Goal: Transaction & Acquisition: Purchase product/service

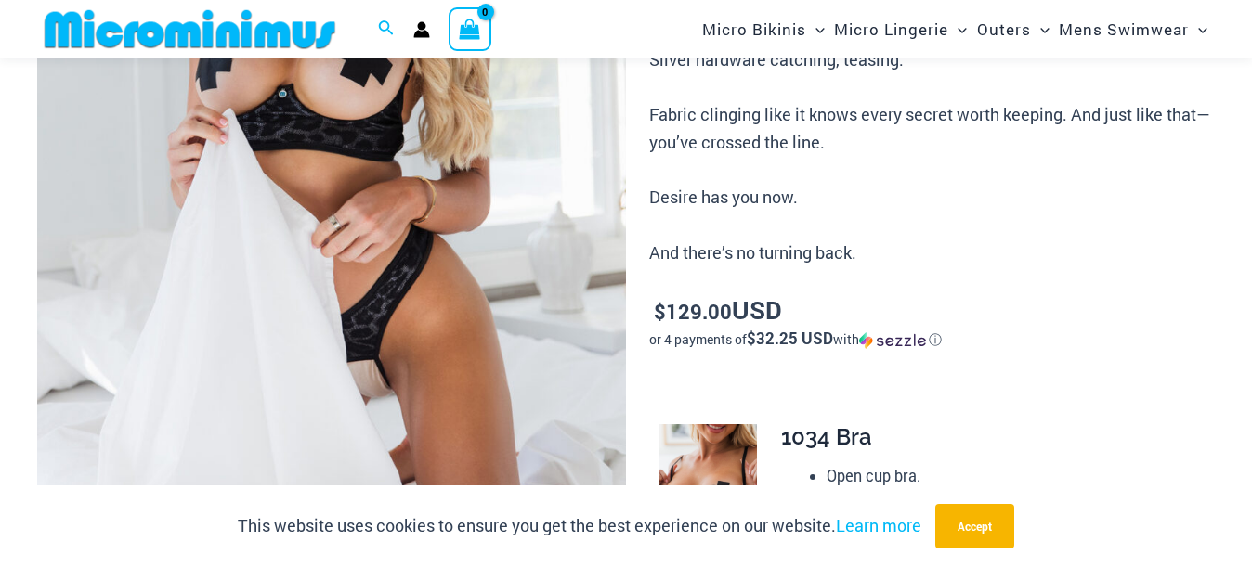
scroll to position [371, 0]
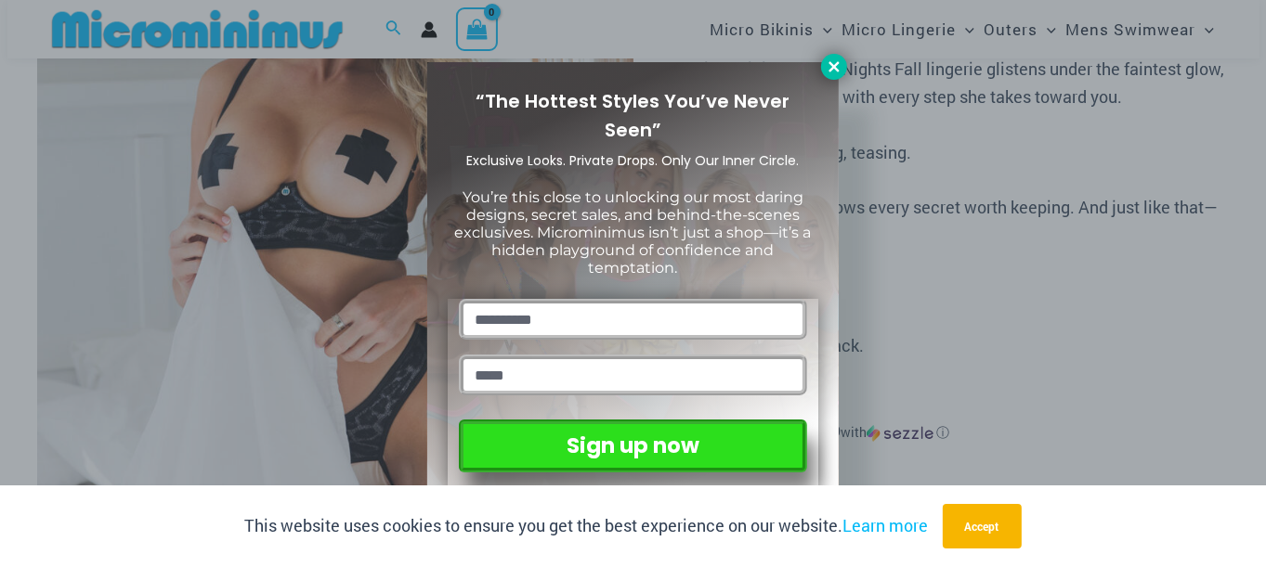
click at [836, 66] on icon at bounding box center [834, 67] width 17 height 17
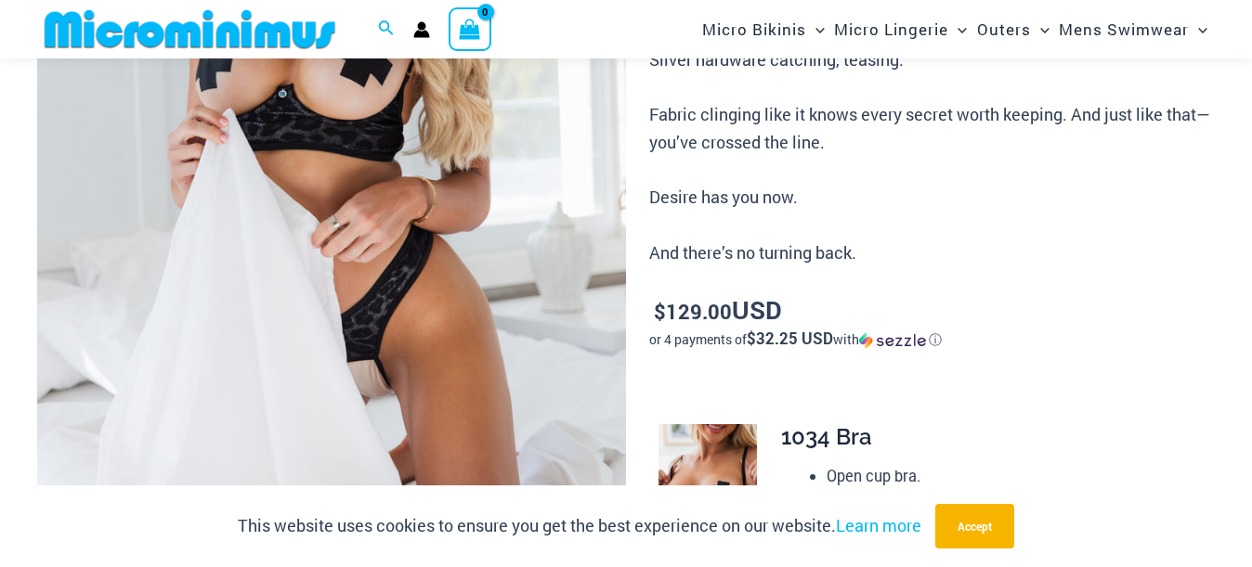
scroll to position [743, 0]
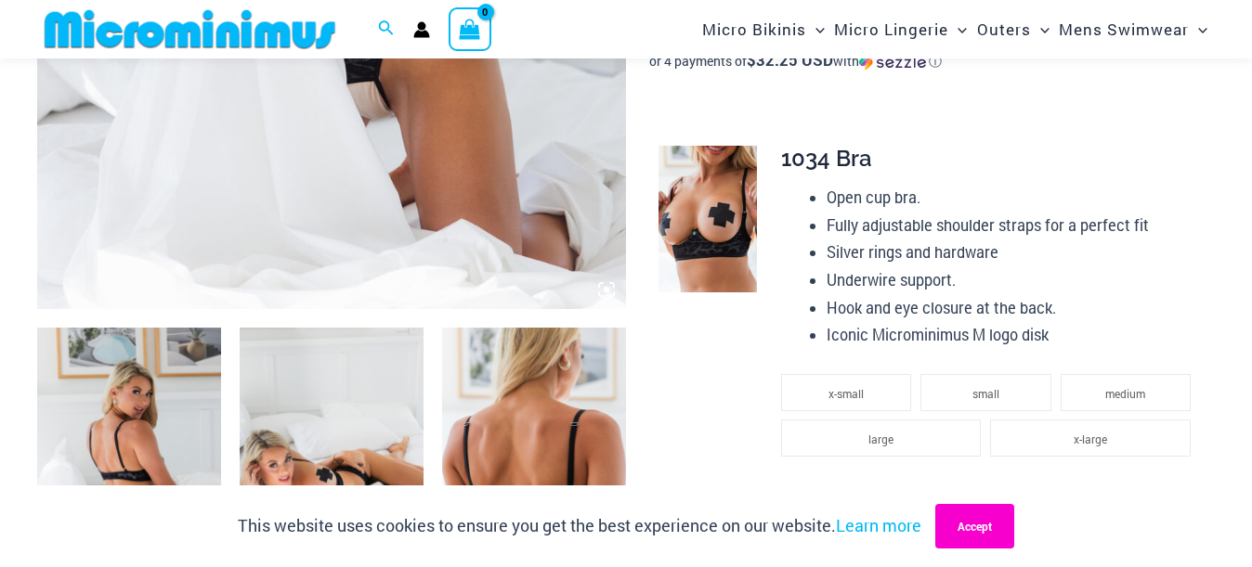
drag, startPoint x: 970, startPoint y: 524, endPoint x: 899, endPoint y: 415, distance: 129.6
click at [970, 524] on button "Accept" at bounding box center [974, 526] width 79 height 45
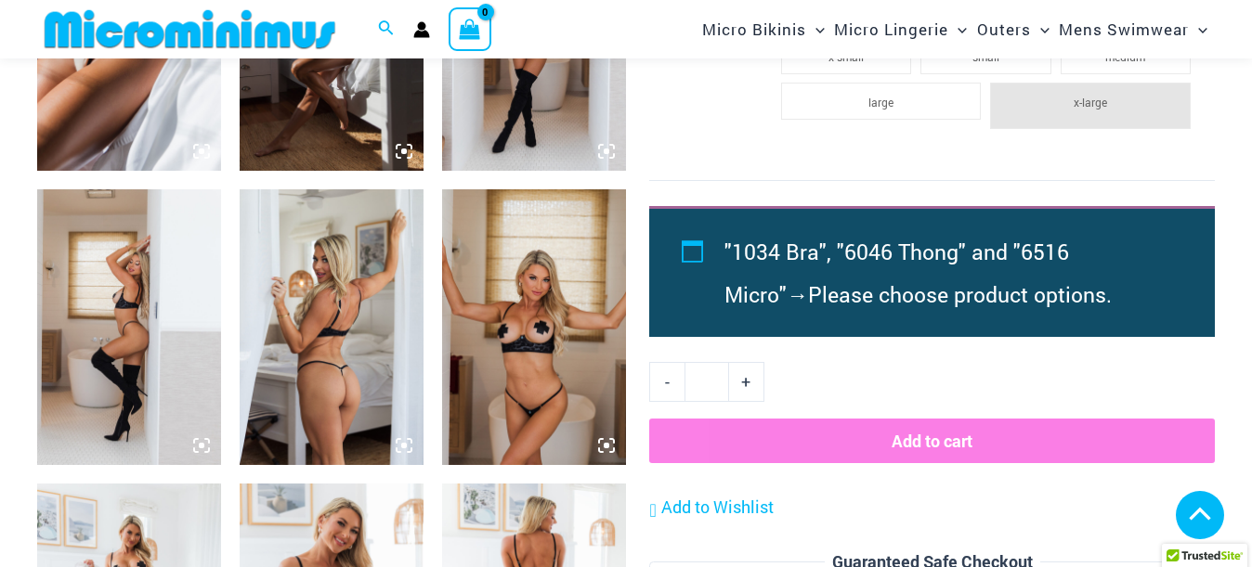
scroll to position [1393, 0]
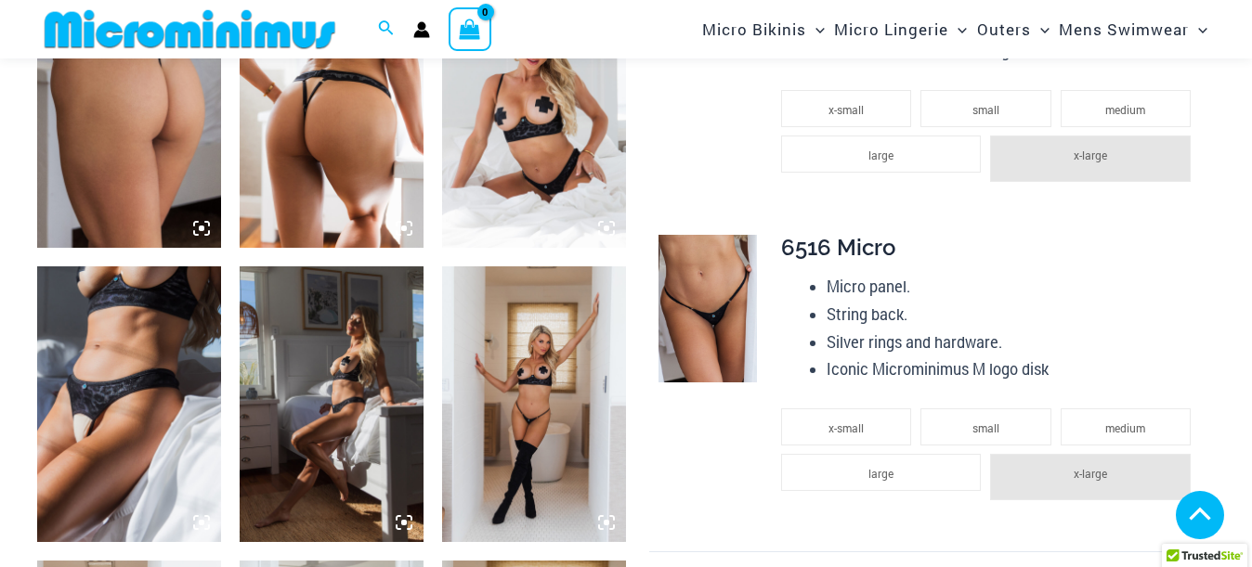
click at [519, 180] on img at bounding box center [534, 110] width 184 height 276
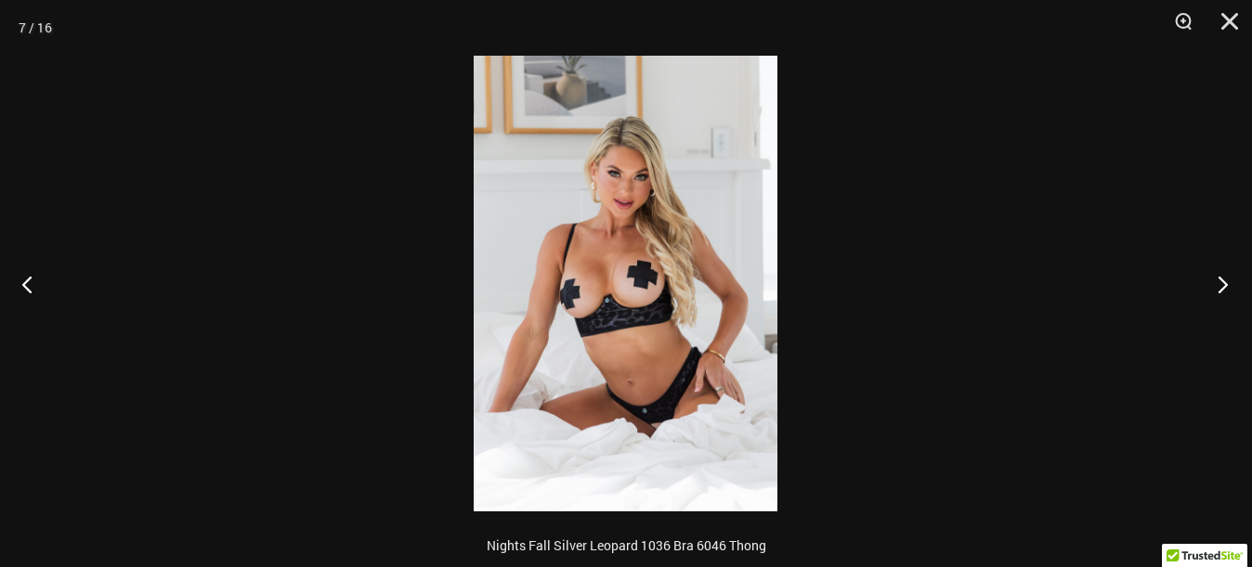
click at [1227, 281] on button "Next" at bounding box center [1217, 284] width 70 height 93
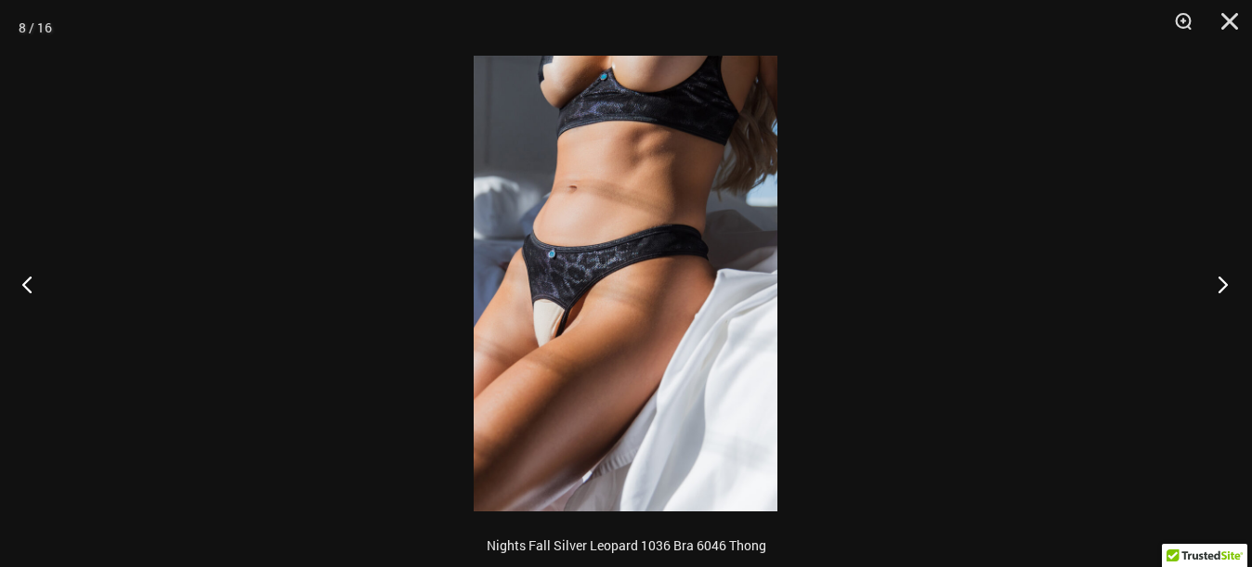
click at [1223, 280] on button "Next" at bounding box center [1217, 284] width 70 height 93
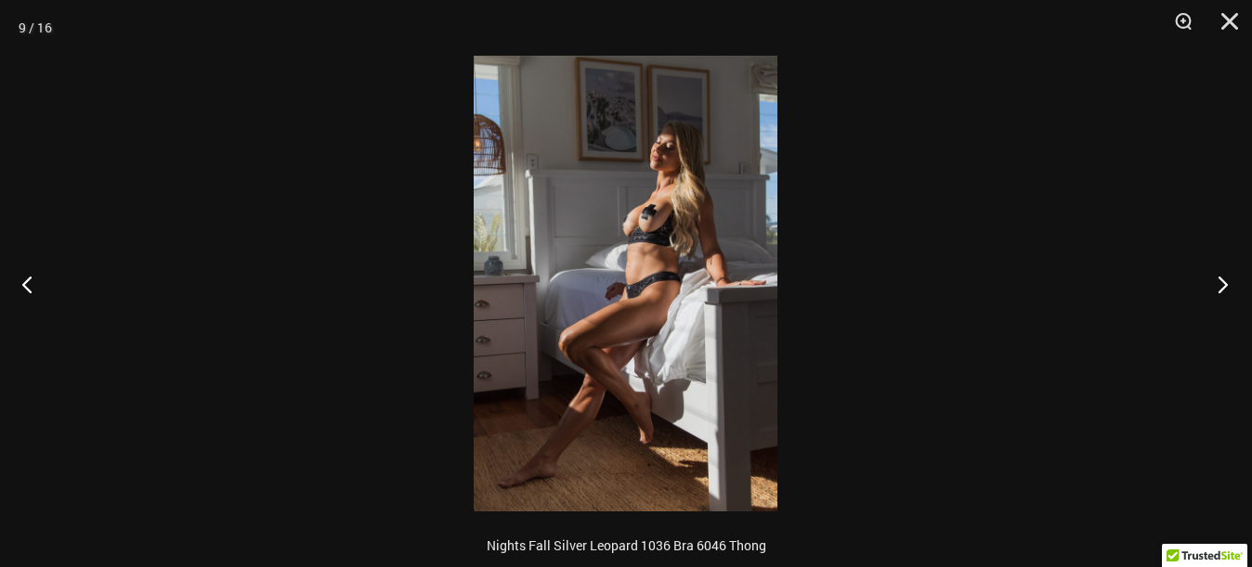
click at [1220, 280] on button "Next" at bounding box center [1217, 284] width 70 height 93
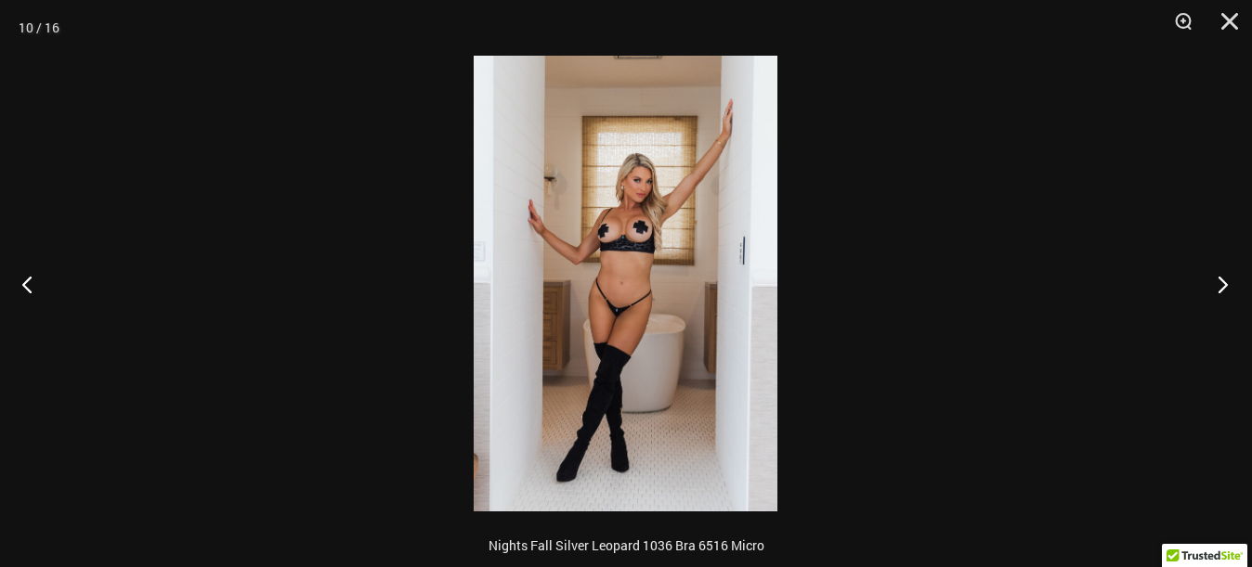
click at [1220, 280] on button "Next" at bounding box center [1217, 284] width 70 height 93
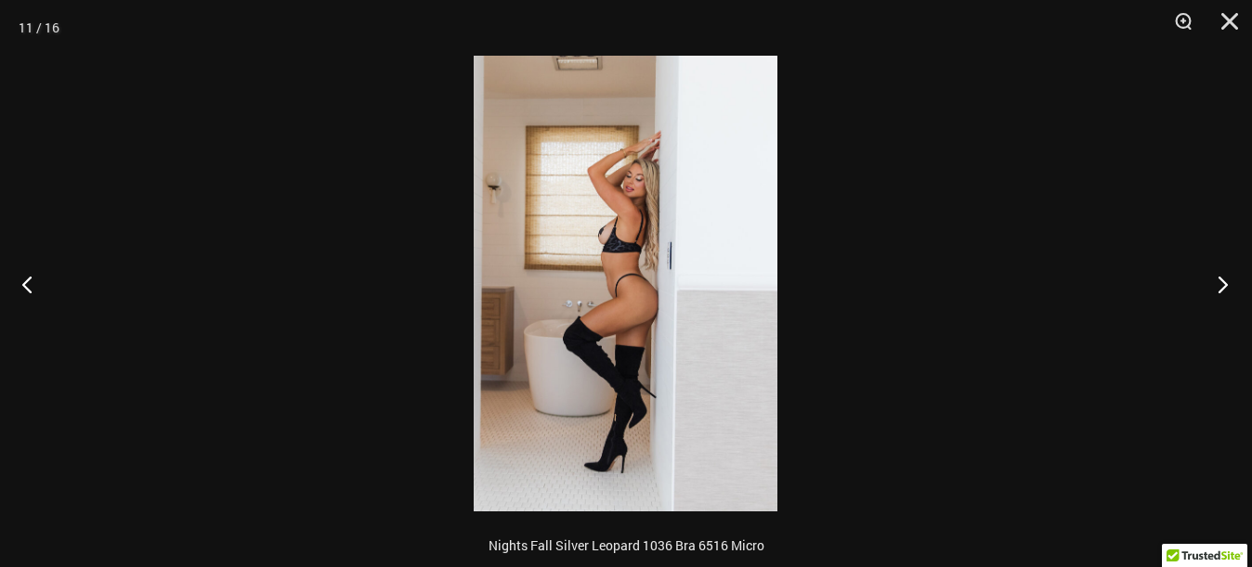
click at [1220, 280] on button "Next" at bounding box center [1217, 284] width 70 height 93
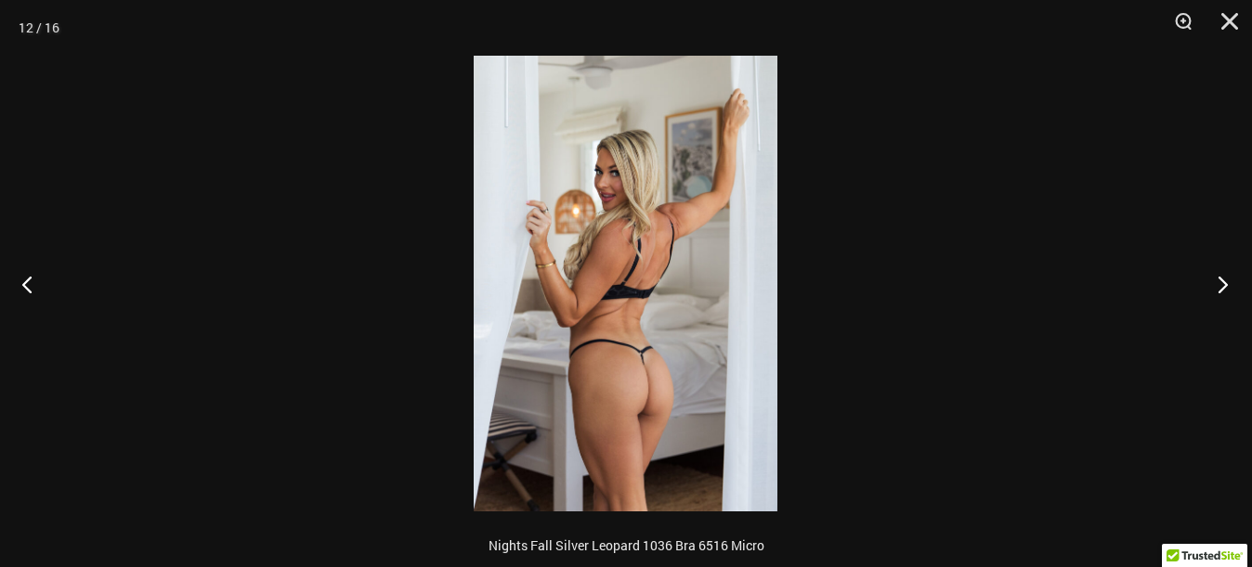
click at [1218, 280] on button "Next" at bounding box center [1217, 284] width 70 height 93
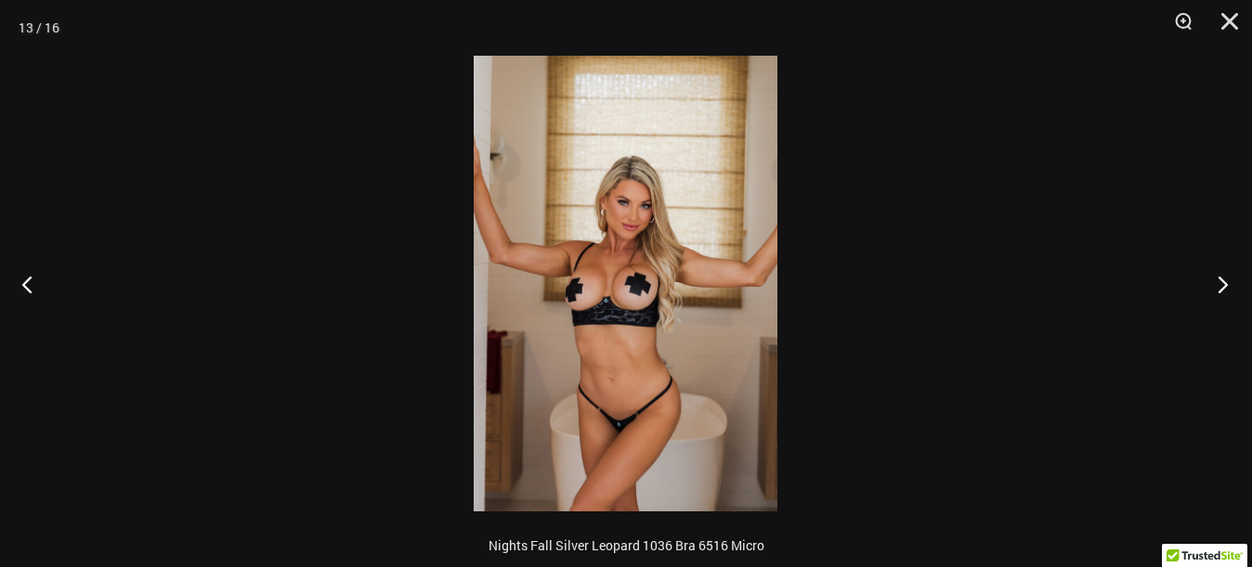
click at [1218, 280] on button "Next" at bounding box center [1217, 284] width 70 height 93
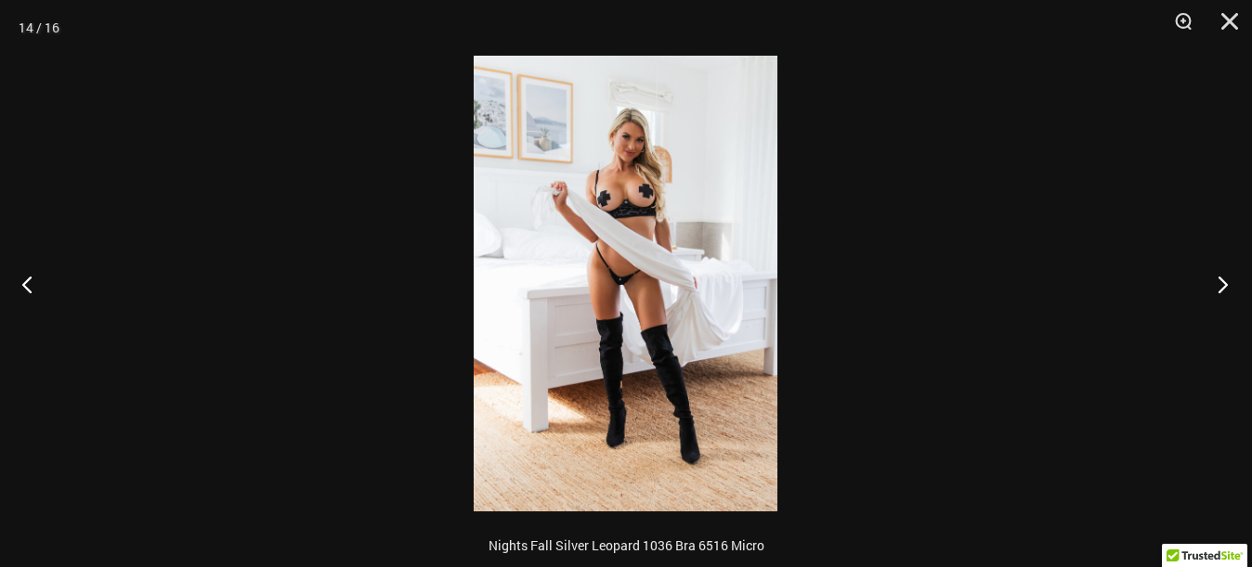
click at [1218, 280] on button "Next" at bounding box center [1217, 284] width 70 height 93
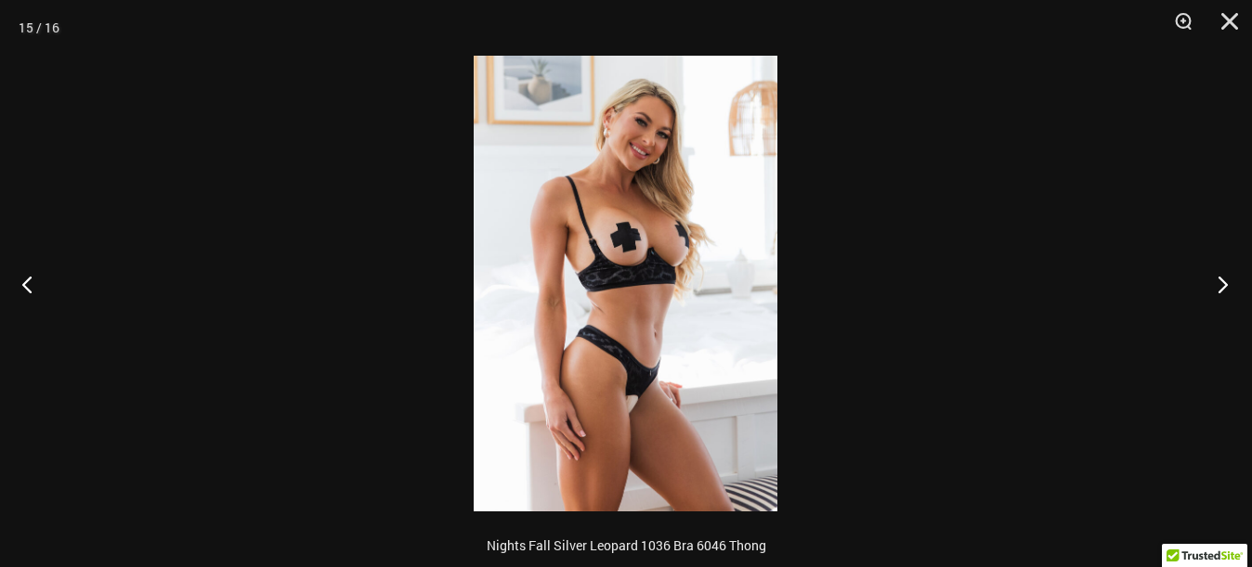
click at [1218, 280] on button "Next" at bounding box center [1217, 284] width 70 height 93
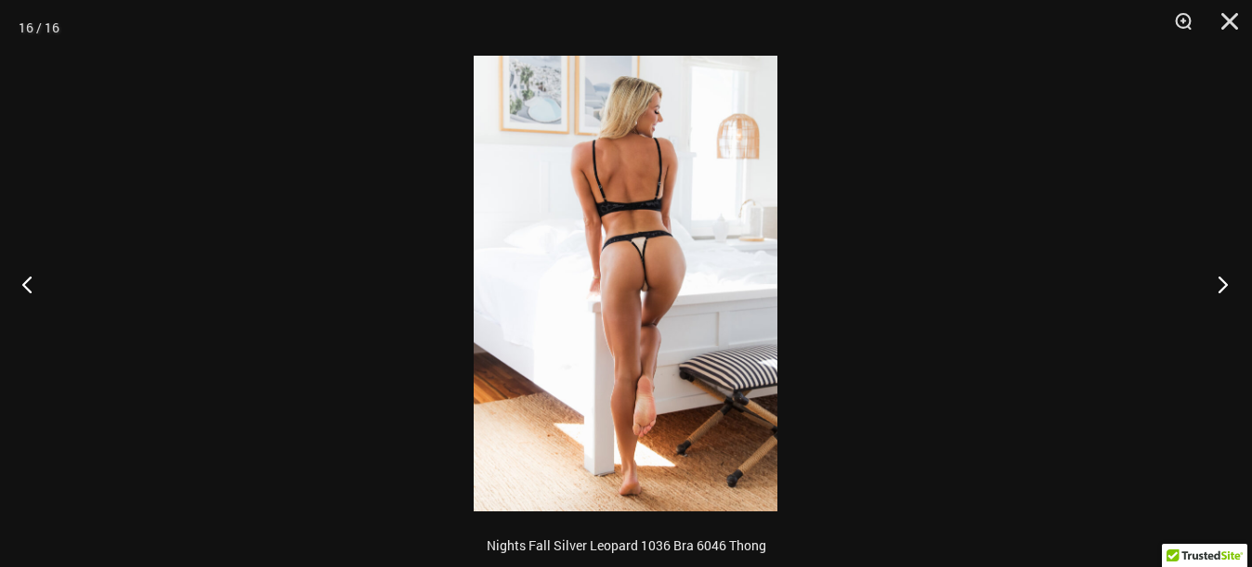
click at [1218, 281] on button "Next" at bounding box center [1217, 284] width 70 height 93
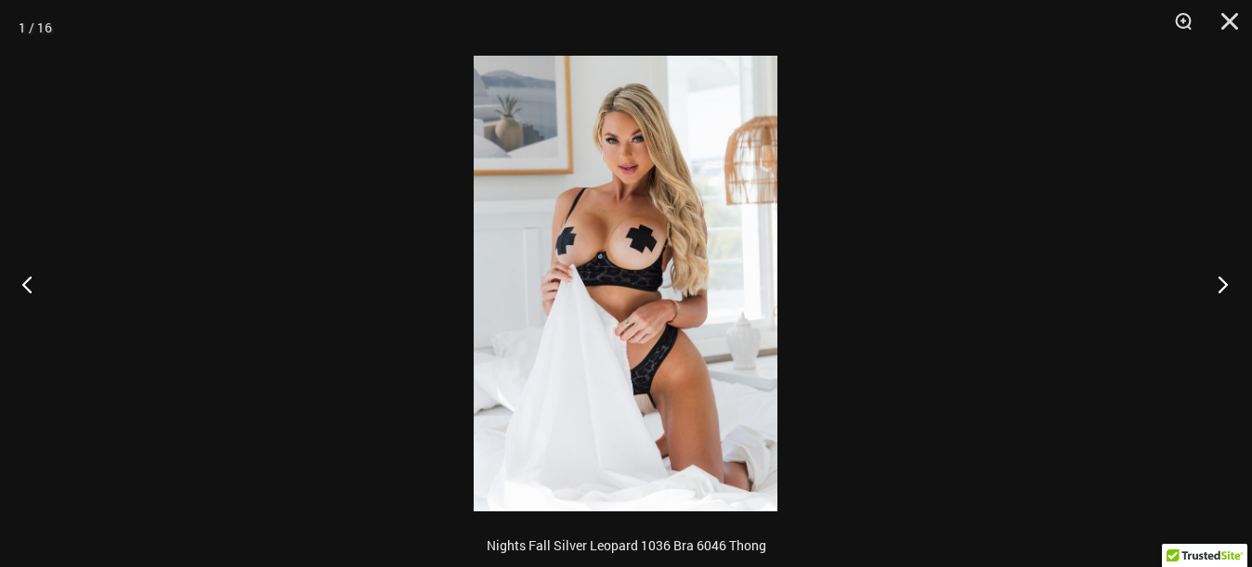
click at [1217, 282] on button "Next" at bounding box center [1217, 284] width 70 height 93
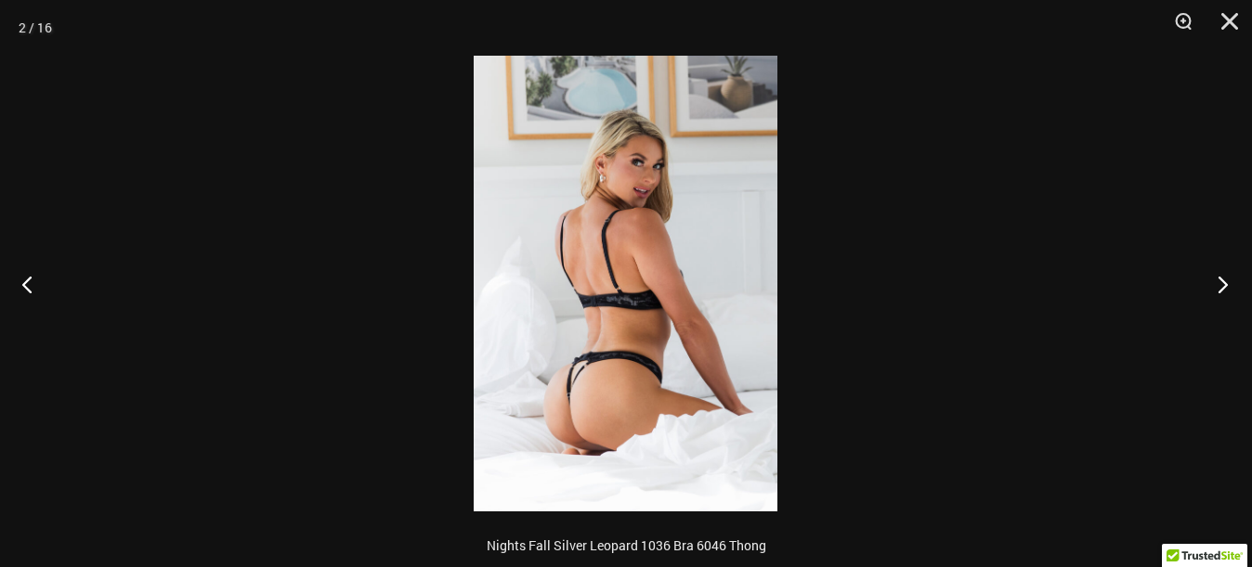
click at [1217, 282] on button "Next" at bounding box center [1217, 284] width 70 height 93
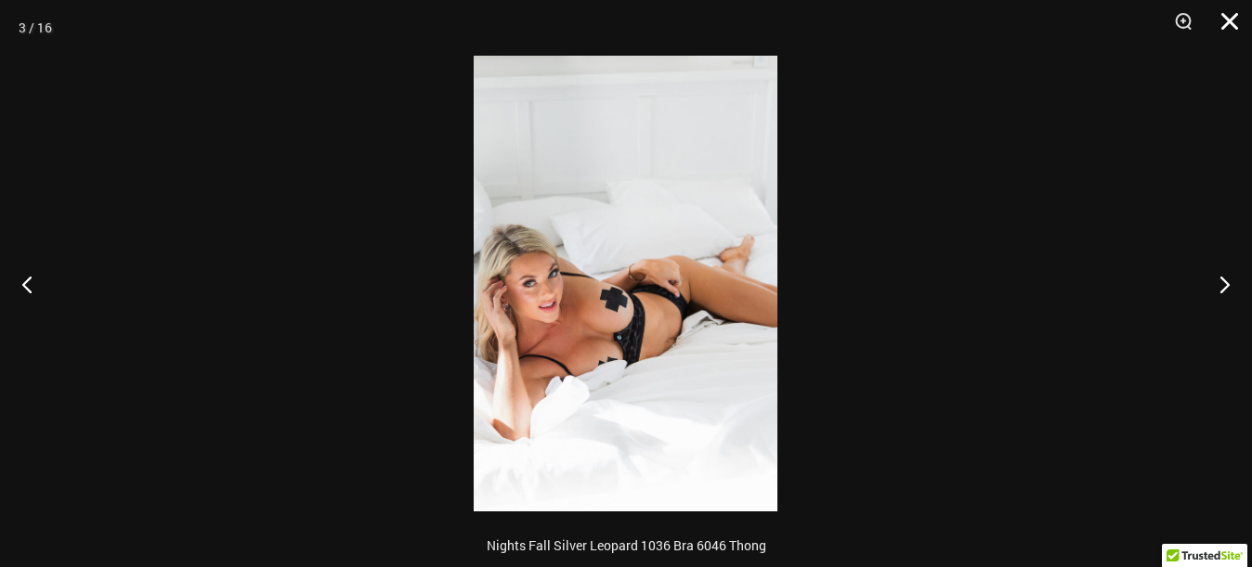
click at [1229, 26] on button "Close" at bounding box center [1223, 28] width 46 height 56
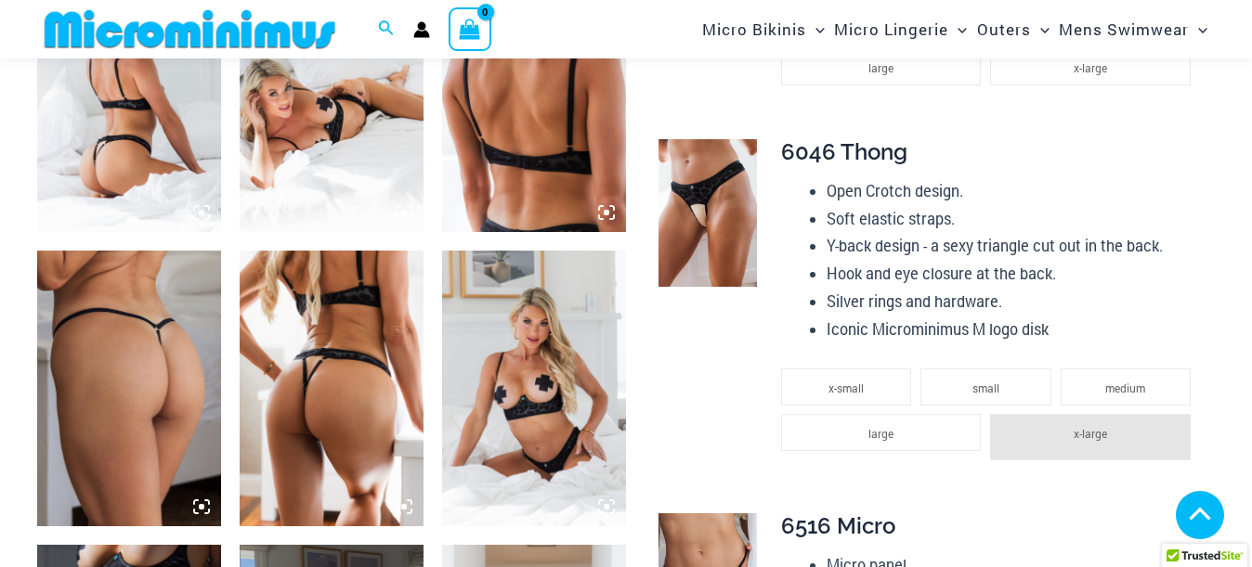
scroll to position [743, 0]
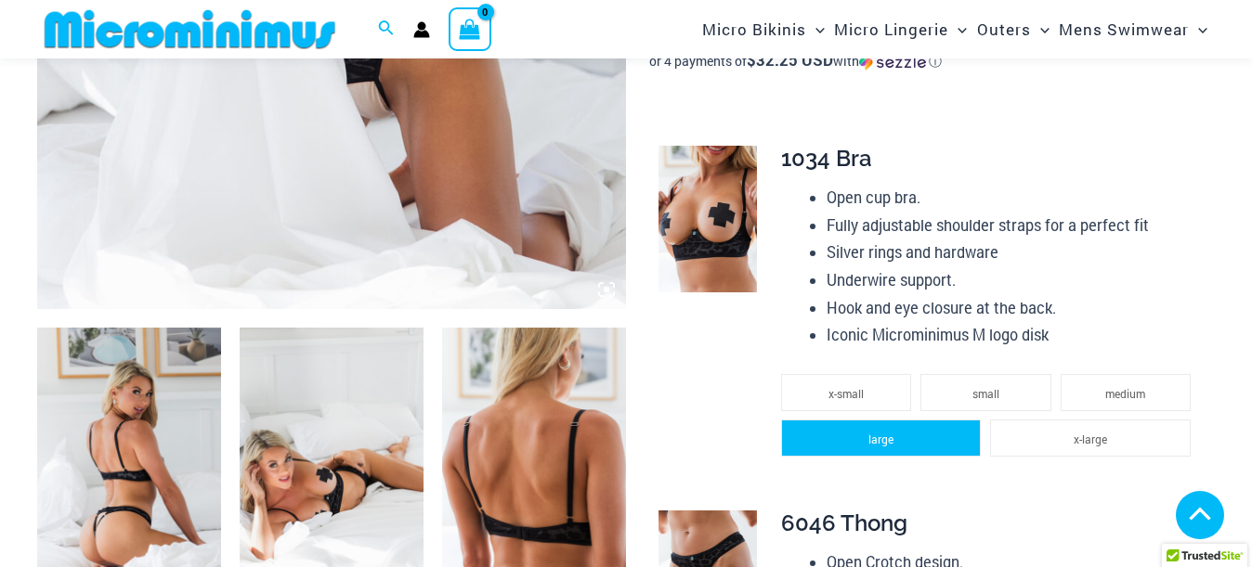
click at [898, 432] on li "large" at bounding box center [881, 438] width 200 height 37
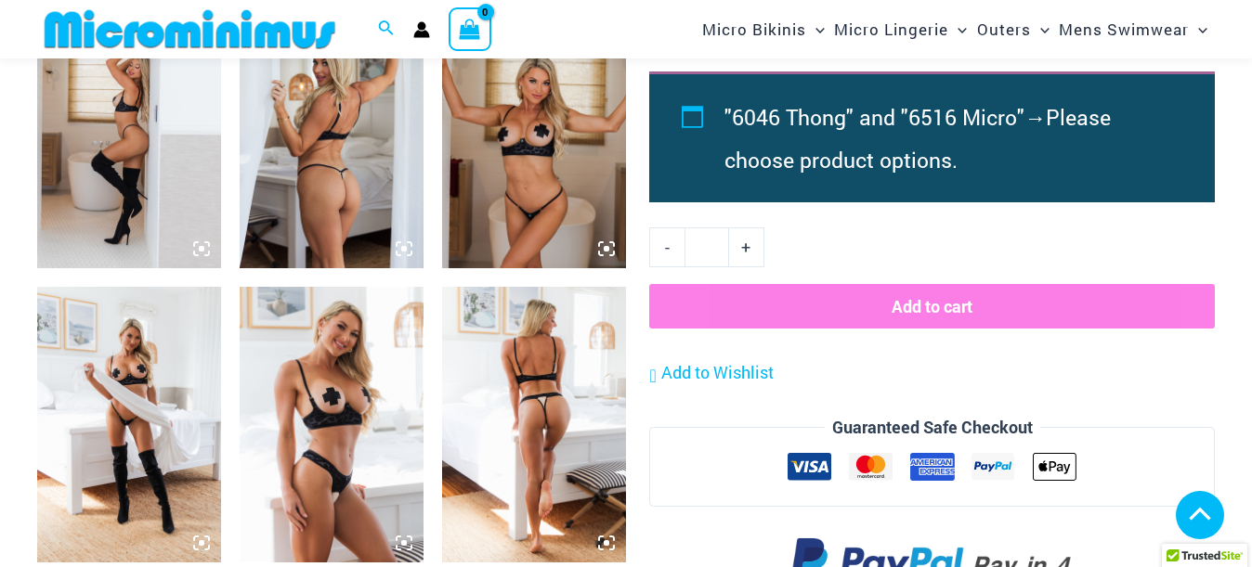
scroll to position [1932, 0]
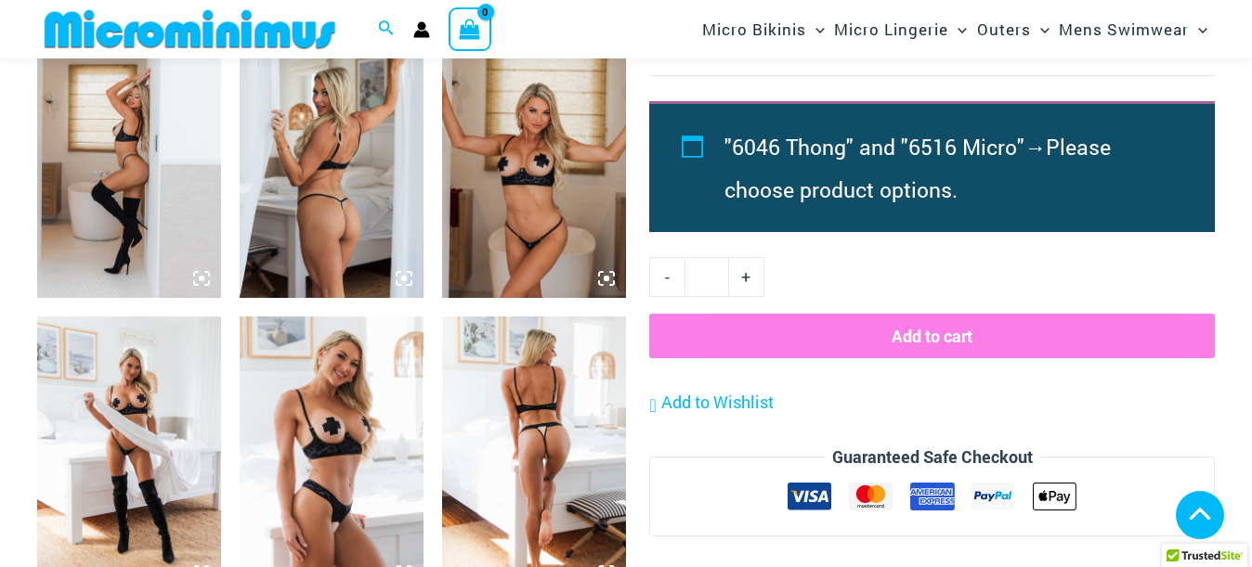
click at [920, 339] on button "Add to cart" at bounding box center [932, 336] width 566 height 45
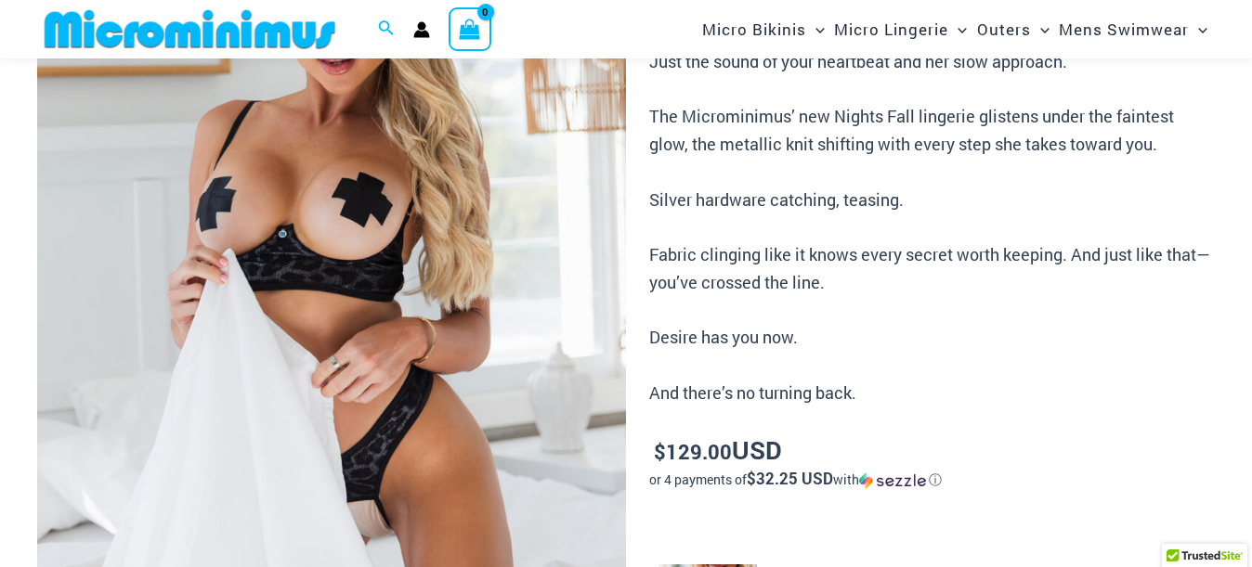
scroll to position [0, 0]
